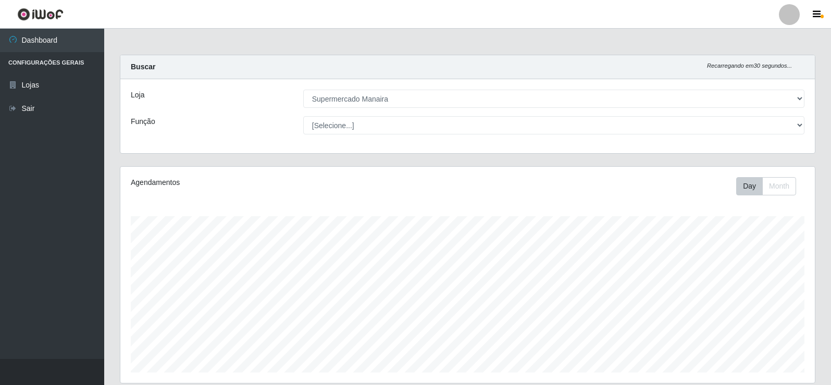
select select "443"
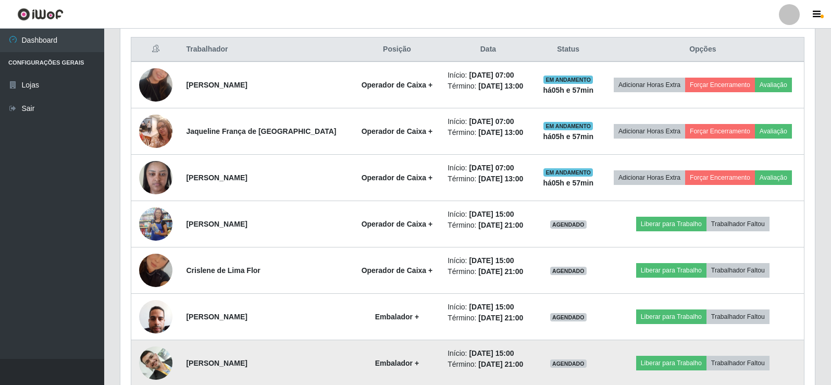
scroll to position [216, 694]
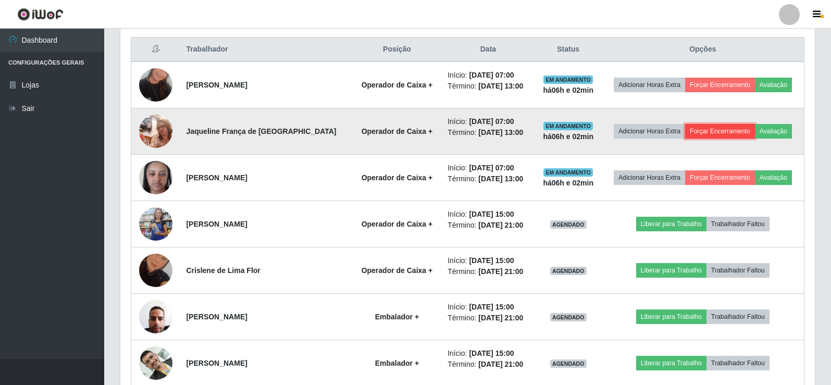
click at [709, 130] on button "Forçar Encerramento" at bounding box center [720, 131] width 70 height 15
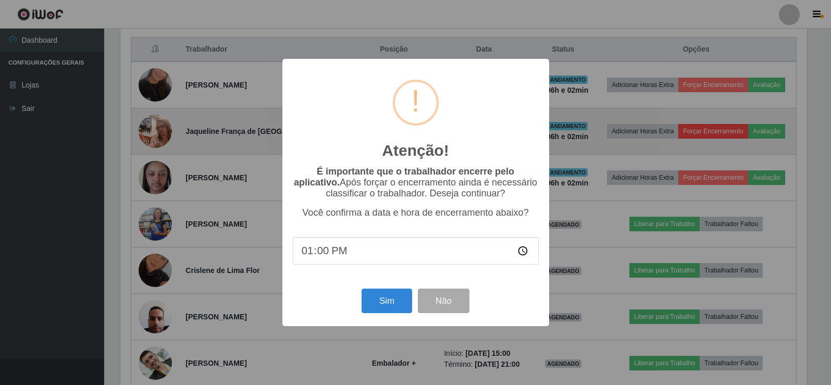
scroll to position [216, 689]
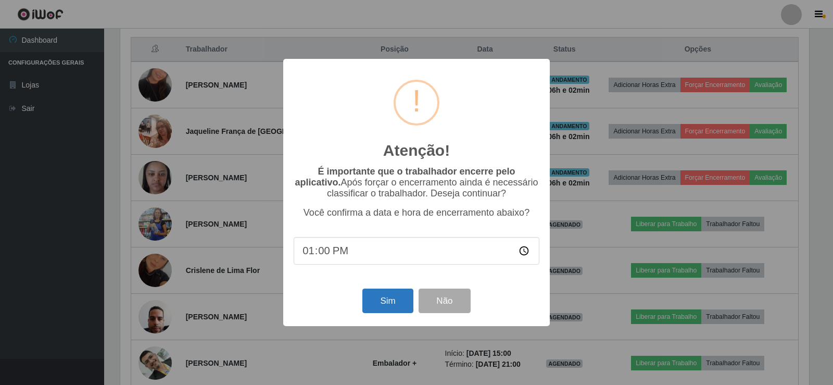
type input "13:02"
click at [379, 304] on button "Sim" at bounding box center [387, 300] width 51 height 24
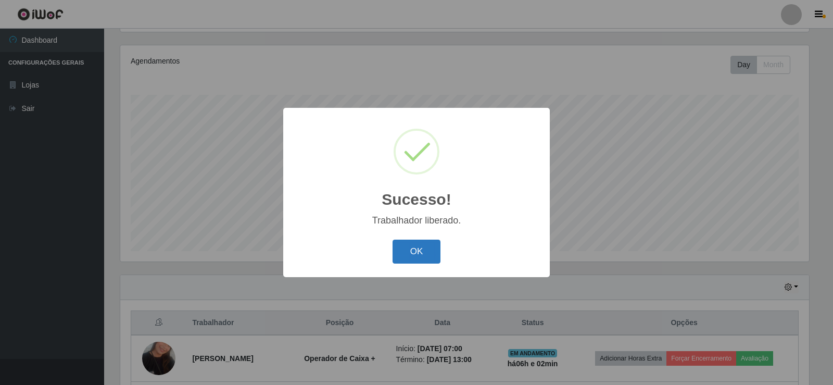
click at [422, 254] on button "OK" at bounding box center [417, 252] width 48 height 24
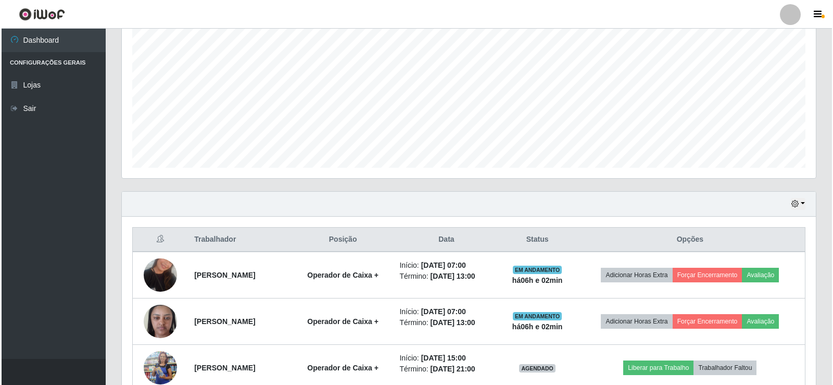
scroll to position [210, 0]
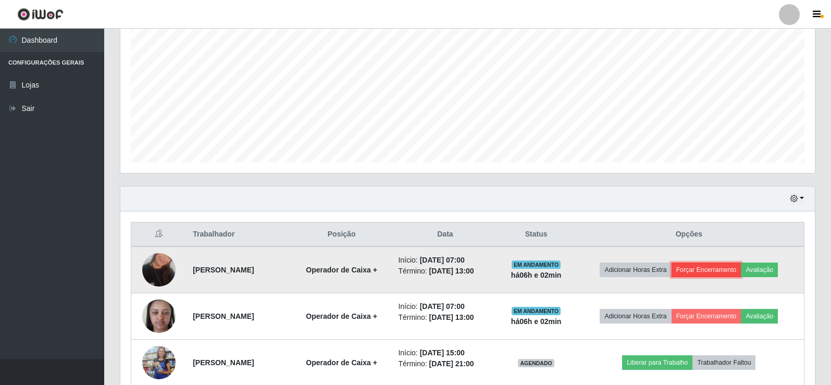
click at [699, 270] on button "Forçar Encerramento" at bounding box center [706, 269] width 70 height 15
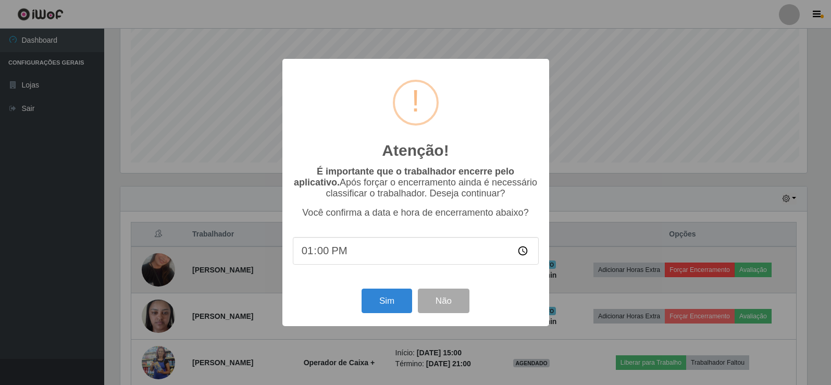
scroll to position [216, 689]
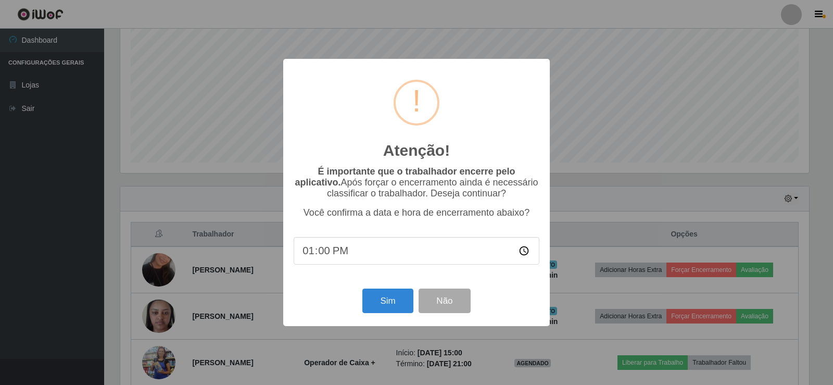
type input "13:02"
click at [391, 309] on button "Sim" at bounding box center [387, 300] width 51 height 24
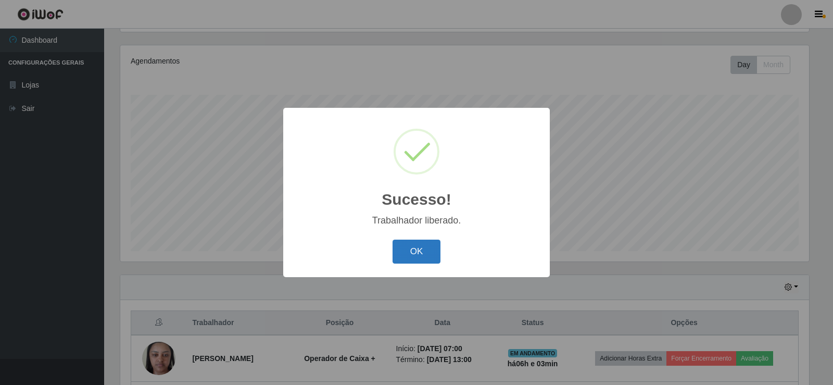
click at [416, 251] on button "OK" at bounding box center [417, 252] width 48 height 24
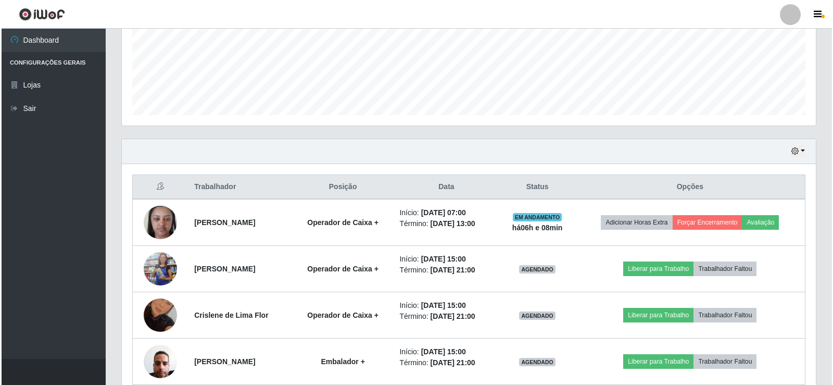
scroll to position [263, 0]
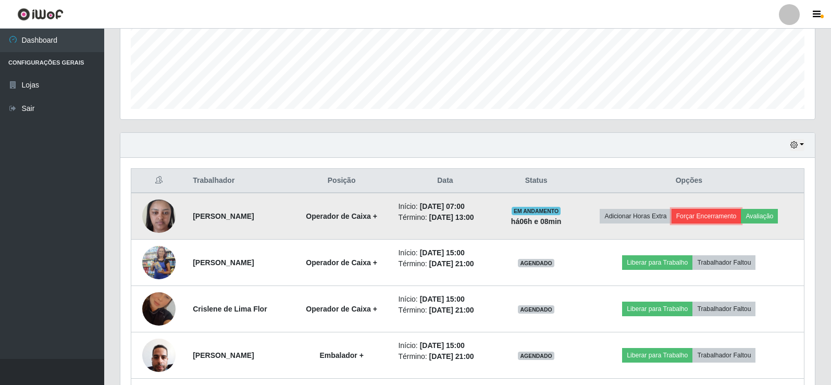
click at [711, 219] on button "Forçar Encerramento" at bounding box center [706, 216] width 70 height 15
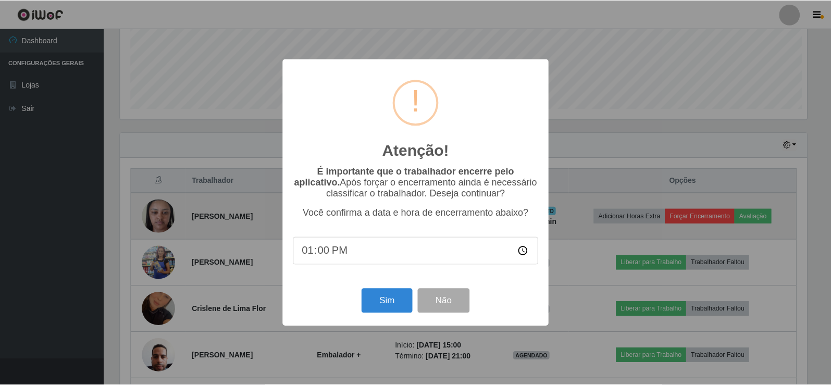
scroll to position [216, 689]
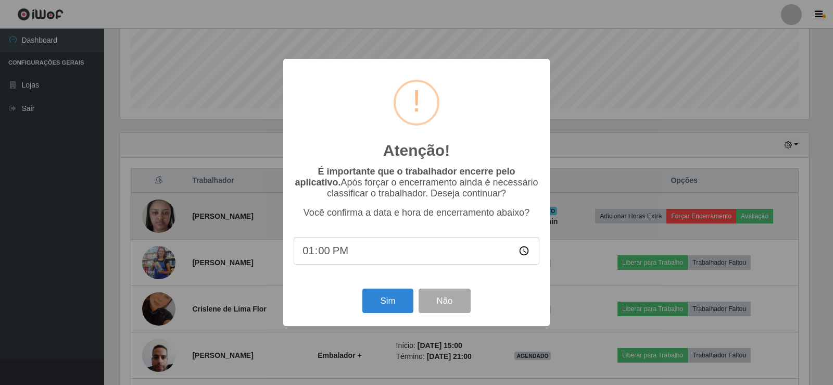
type input "13:08"
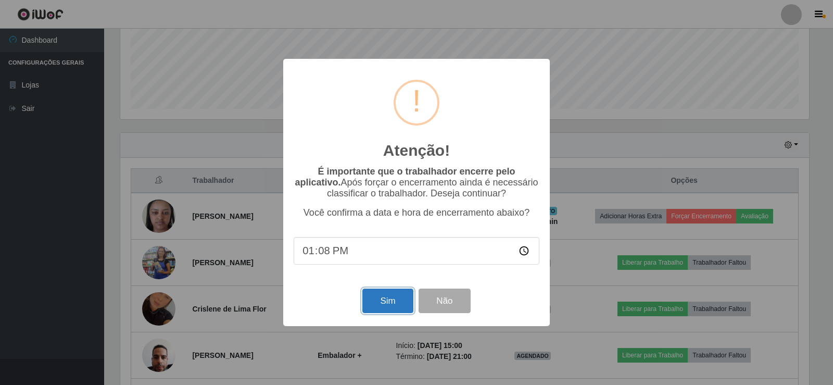
click at [387, 298] on button "Sim" at bounding box center [387, 300] width 51 height 24
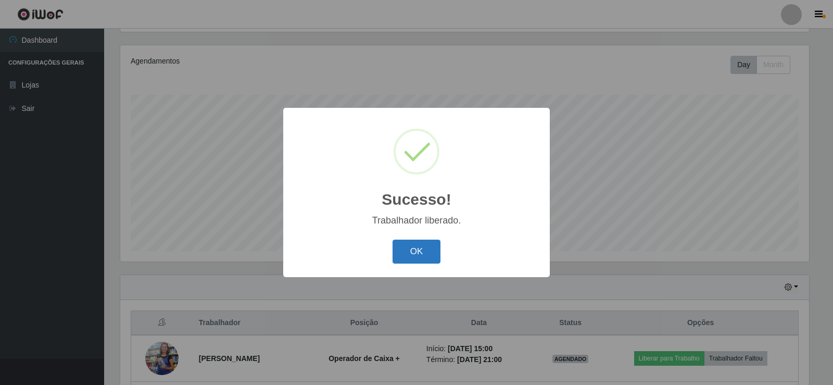
click at [408, 244] on button "OK" at bounding box center [417, 252] width 48 height 24
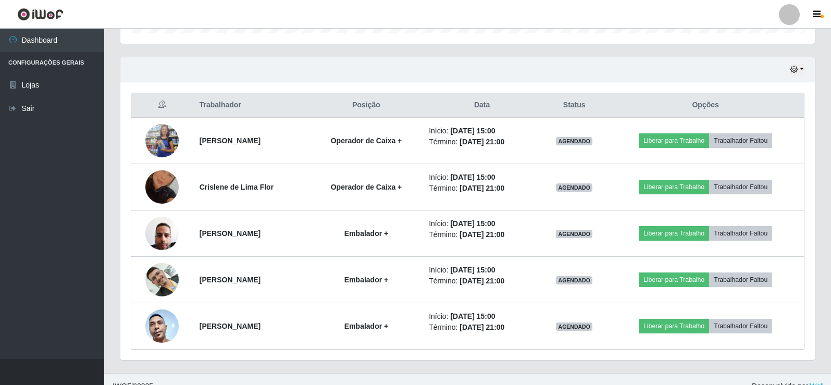
scroll to position [353, 0]
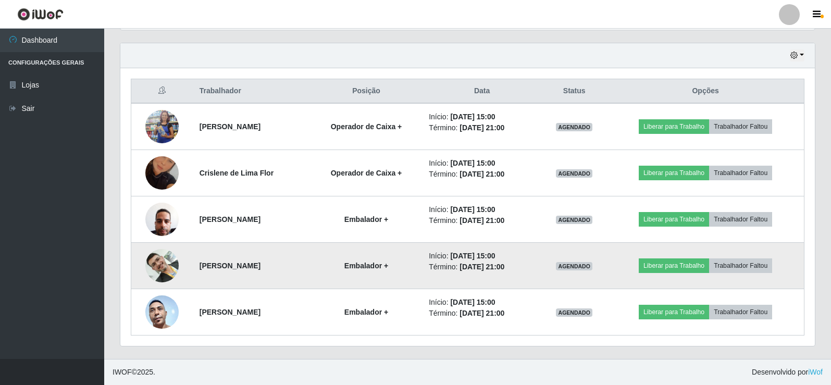
click at [155, 267] on img at bounding box center [161, 265] width 33 height 59
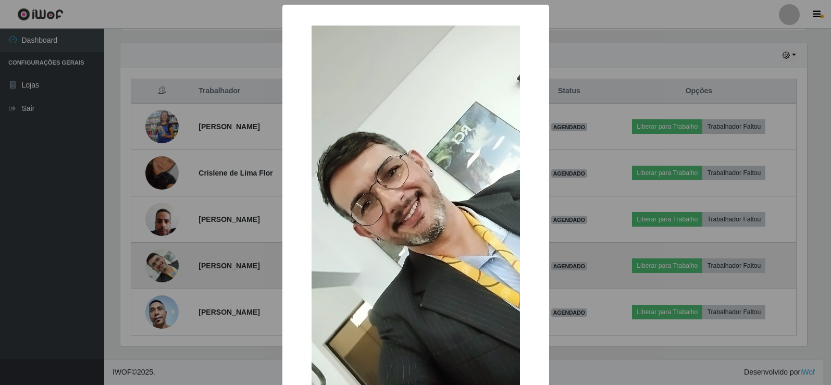
scroll to position [216, 689]
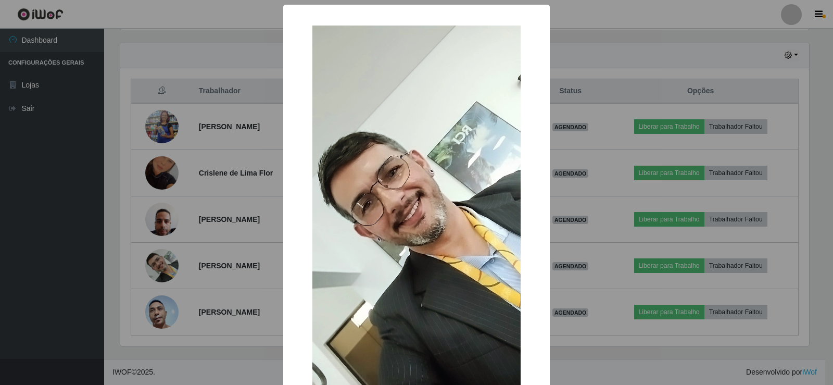
click at [343, 243] on img at bounding box center [416, 211] width 208 height 370
click at [157, 272] on div "× OK Cancel" at bounding box center [416, 192] width 833 height 385
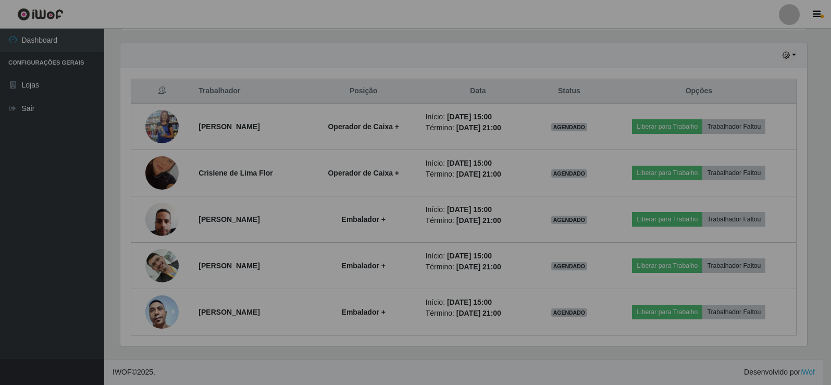
scroll to position [216, 694]
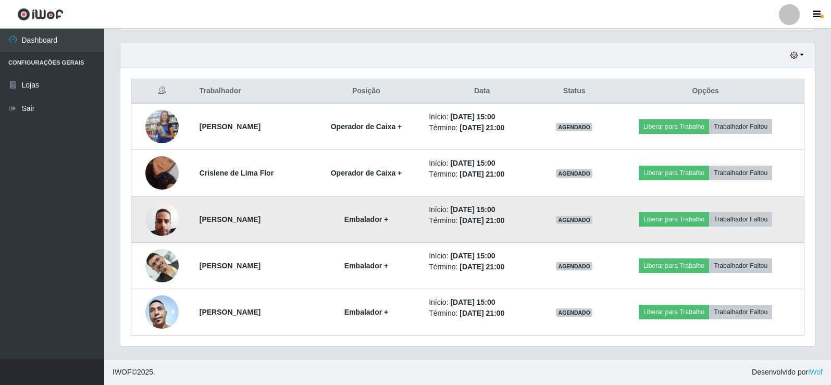
click at [171, 216] on img at bounding box center [161, 219] width 33 height 44
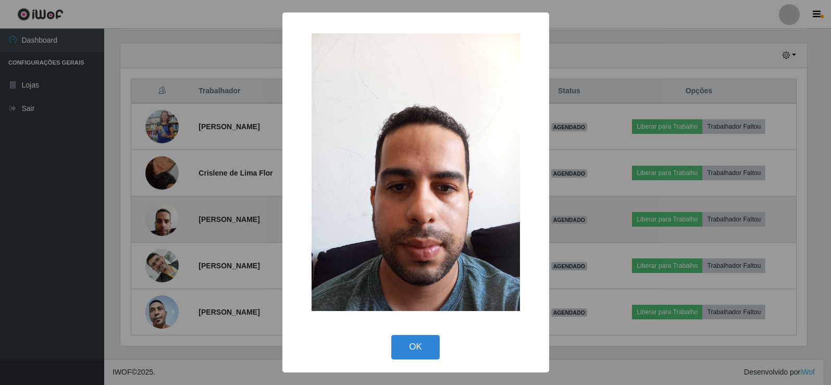
scroll to position [216, 689]
click at [171, 216] on div "× OK Cancel" at bounding box center [416, 192] width 833 height 385
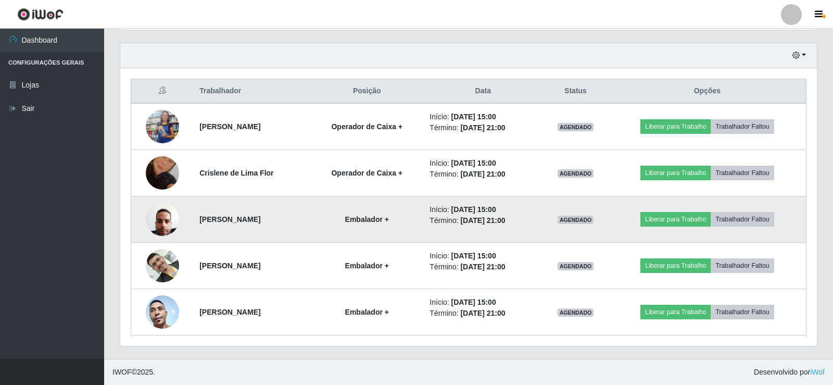
scroll to position [216, 694]
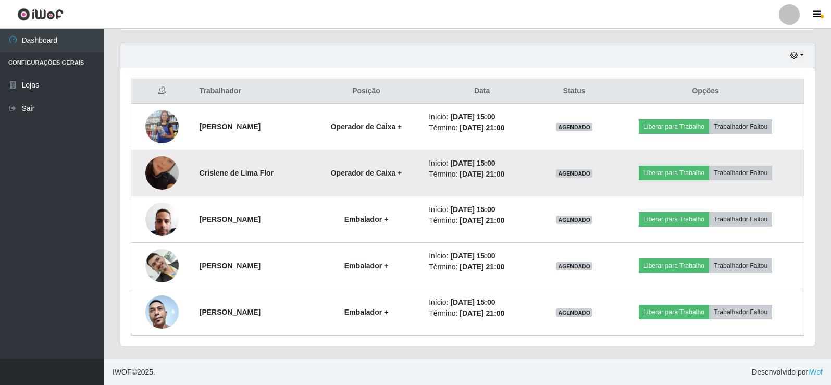
click at [165, 173] on img at bounding box center [161, 172] width 33 height 59
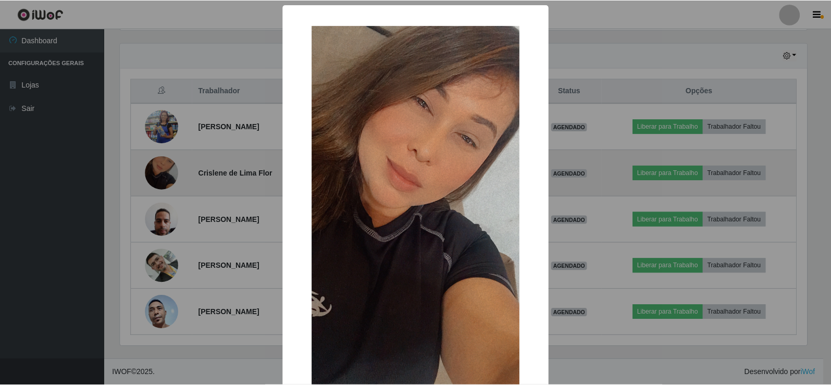
scroll to position [216, 689]
click at [165, 173] on div "× OK Cancel" at bounding box center [416, 192] width 833 height 385
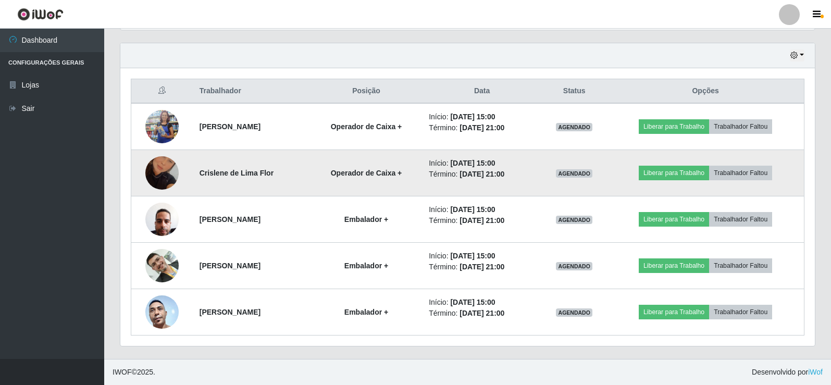
scroll to position [216, 694]
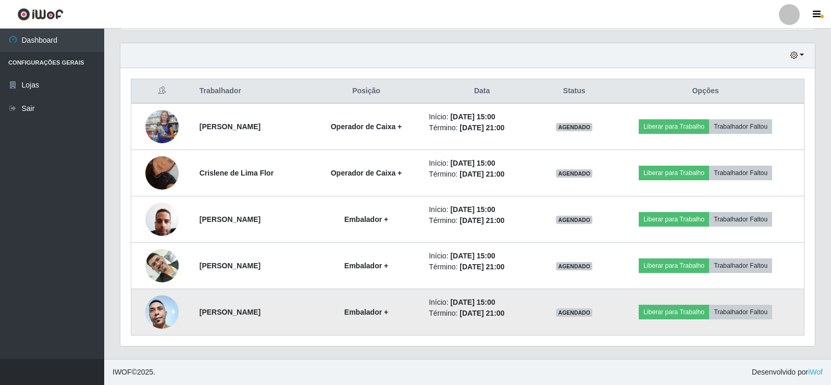
click at [157, 307] on img at bounding box center [161, 312] width 33 height 70
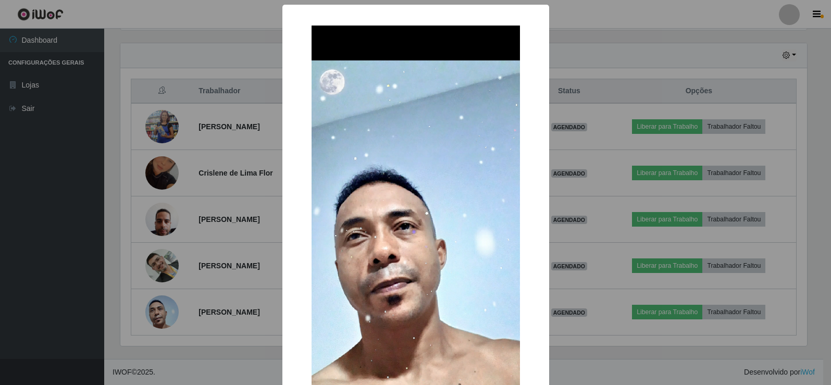
scroll to position [216, 689]
click at [157, 306] on div "× OK Cancel" at bounding box center [416, 192] width 833 height 385
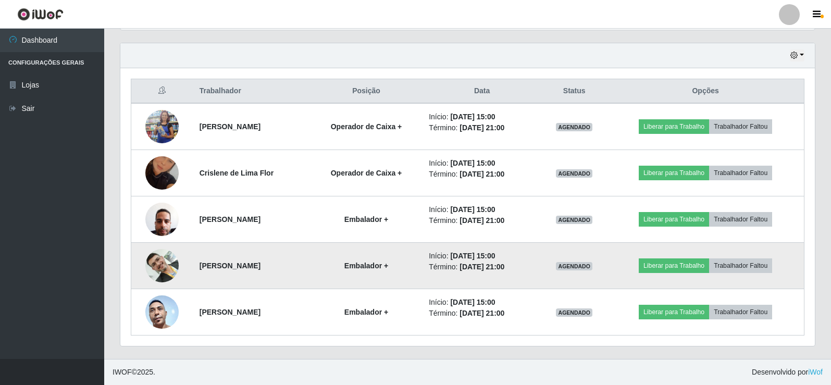
scroll to position [216, 694]
